Goal: Task Accomplishment & Management: Use online tool/utility

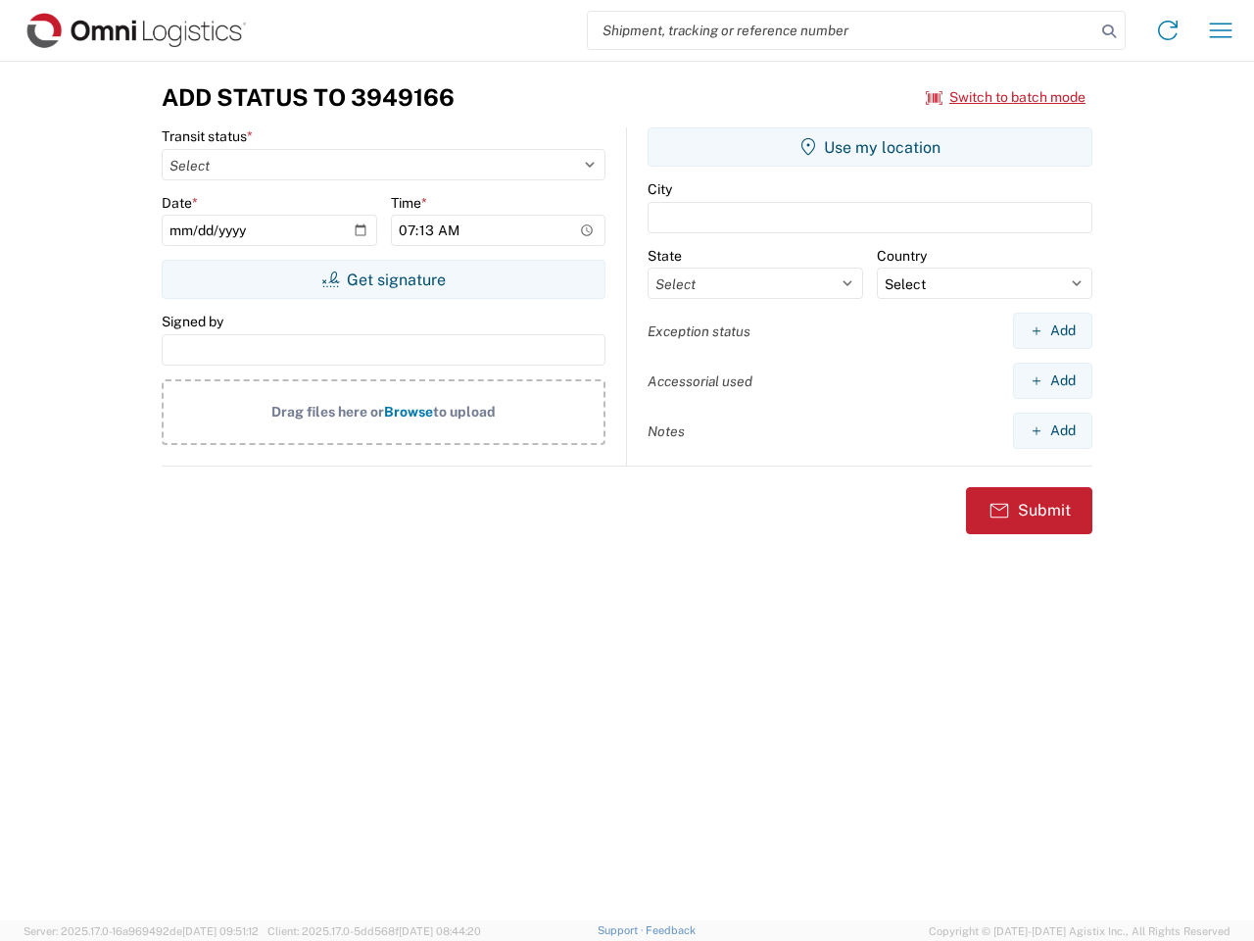
click at [842, 30] on input "search" at bounding box center [842, 30] width 508 height 37
click at [1109, 31] on icon at bounding box center [1108, 31] width 27 height 27
click at [1168, 30] on icon at bounding box center [1167, 30] width 31 height 31
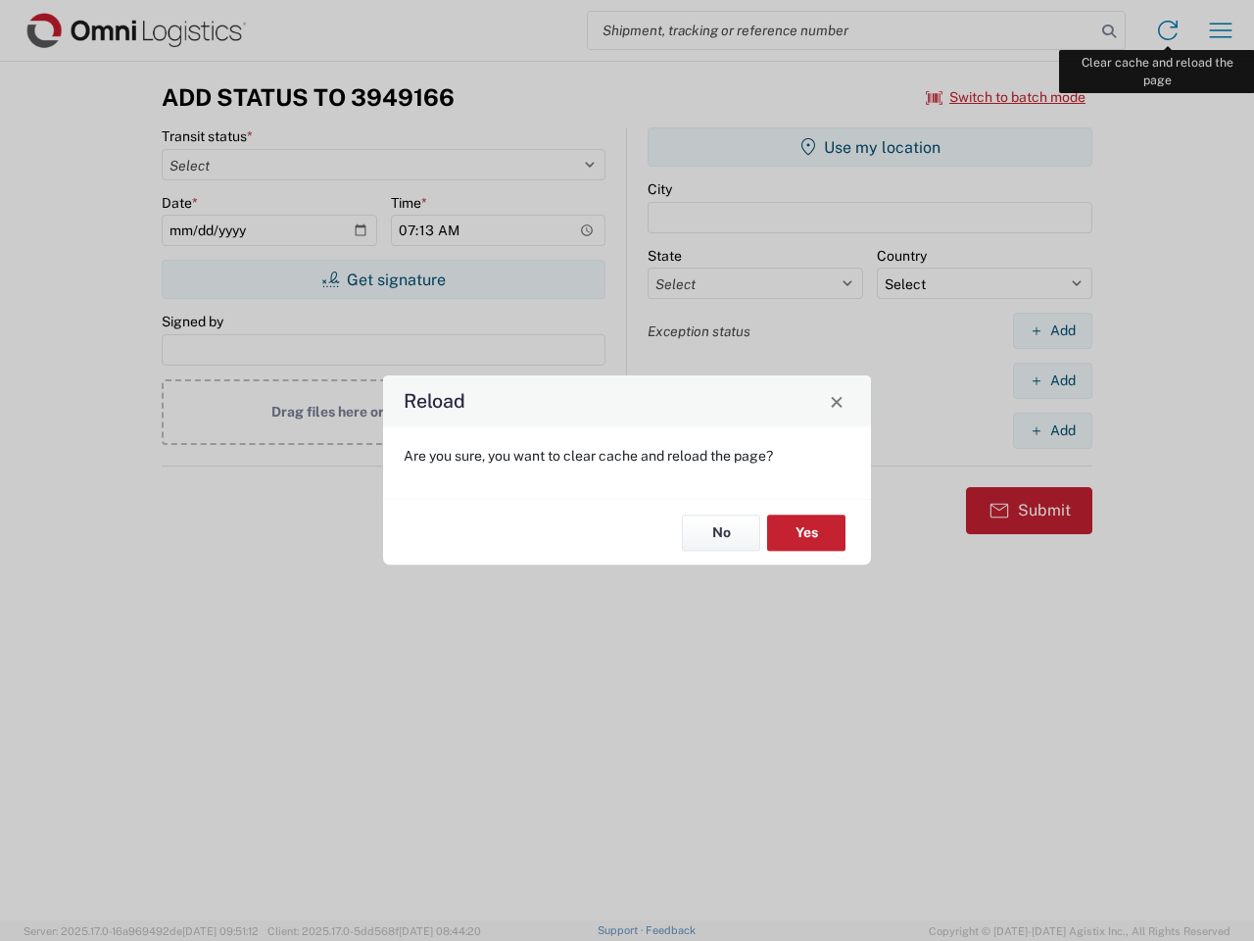
click at [1221, 30] on div "Reload Are you sure, you want to clear cache and reload the page? No Yes" at bounding box center [627, 470] width 1254 height 941
click at [1006, 97] on div "Reload Are you sure, you want to clear cache and reload the page? No Yes" at bounding box center [627, 470] width 1254 height 941
click at [383, 279] on div "Reload Are you sure, you want to clear cache and reload the page? No Yes" at bounding box center [627, 470] width 1254 height 941
click at [870, 147] on div "Reload Are you sure, you want to clear cache and reload the page? No Yes" at bounding box center [627, 470] width 1254 height 941
click at [1052, 330] on div "Reload Are you sure, you want to clear cache and reload the page? No Yes" at bounding box center [627, 470] width 1254 height 941
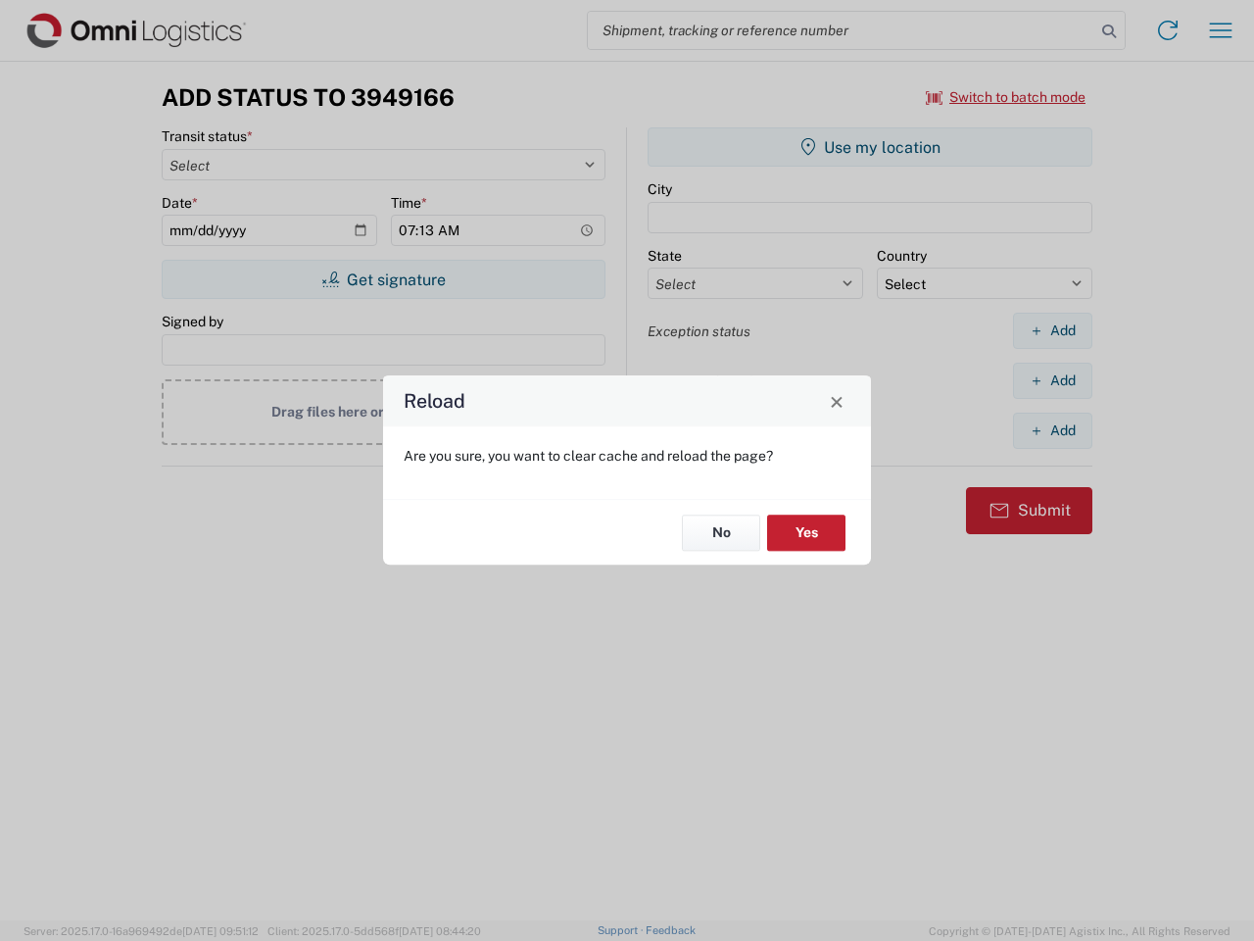
click at [1052, 380] on div "Reload Are you sure, you want to clear cache and reload the page? No Yes" at bounding box center [627, 470] width 1254 height 941
click at [1052, 430] on div "Reload Are you sure, you want to clear cache and reload the page? No Yes" at bounding box center [627, 470] width 1254 height 941
